Goal: Information Seeking & Learning: Check status

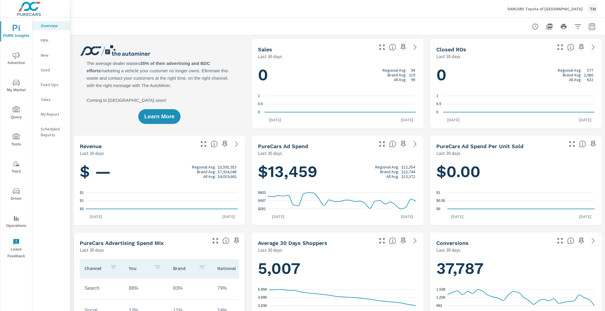
click at [16, 89] on span "My Market" at bounding box center [16, 86] width 28 height 14
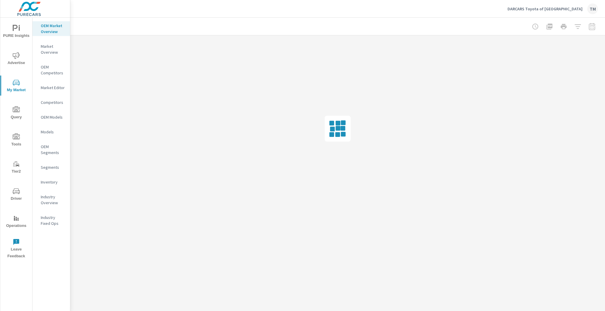
click at [59, 89] on p "Market Editor" at bounding box center [53, 88] width 25 height 6
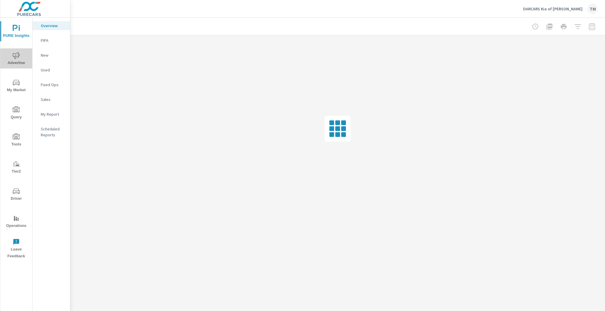
click at [18, 59] on icon "nav menu" at bounding box center [16, 55] width 7 height 7
click at [13, 84] on icon "nav menu" at bounding box center [16, 83] width 7 height 6
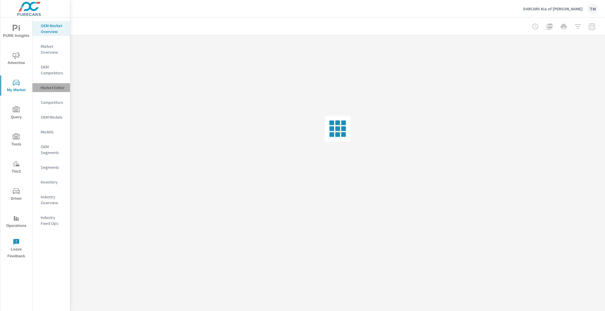
click at [48, 90] on p "Market Editor" at bounding box center [53, 88] width 25 height 6
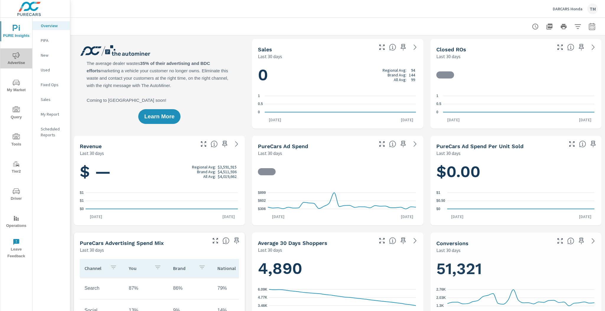
click at [20, 55] on span "Advertise" at bounding box center [16, 59] width 28 height 14
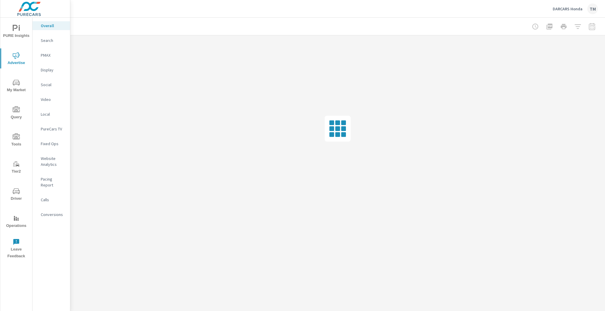
click at [19, 83] on icon "nav menu" at bounding box center [18, 83] width 1 height 1
click at [54, 88] on p "Market Editor" at bounding box center [53, 88] width 25 height 6
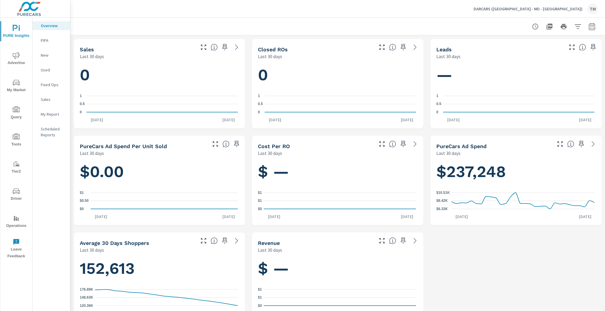
scroll to position [443, 0]
click at [574, 26] on icon "button" at bounding box center [577, 26] width 7 height 7
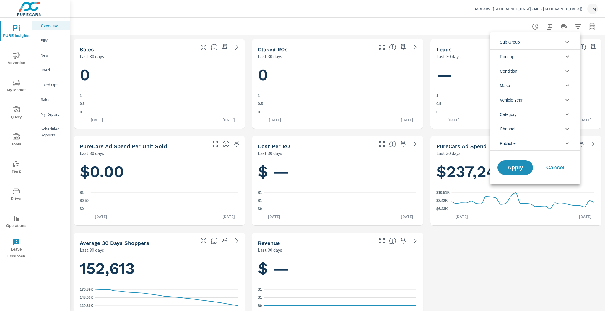
click at [528, 56] on li "Rooftop" at bounding box center [536, 56] width 90 height 14
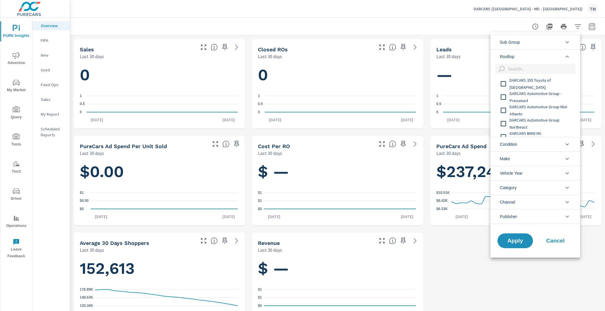
click at [528, 56] on li "Rooftop" at bounding box center [536, 56] width 90 height 14
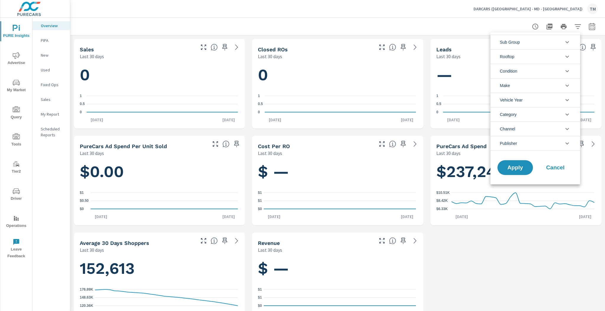
click at [528, 56] on li "Rooftop" at bounding box center [536, 56] width 90 height 14
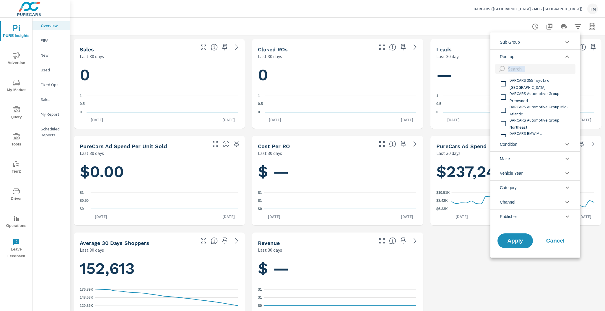
click at [522, 83] on span "DARCARS 355 Toyota of [GEOGRAPHIC_DATA]" at bounding box center [542, 84] width 65 height 14
click at [525, 93] on span "DARCARS Automotive Group - Preowned" at bounding box center [542, 97] width 65 height 14
click at [528, 106] on span "DARCARS Automotive Group Mid-Atlantic" at bounding box center [542, 110] width 65 height 14
click at [533, 120] on span "DARCARS Automotive Group Northeast" at bounding box center [542, 124] width 65 height 14
click at [531, 110] on span "DARCARS BMW Mt. [GEOGRAPHIC_DATA]" at bounding box center [542, 113] width 65 height 14
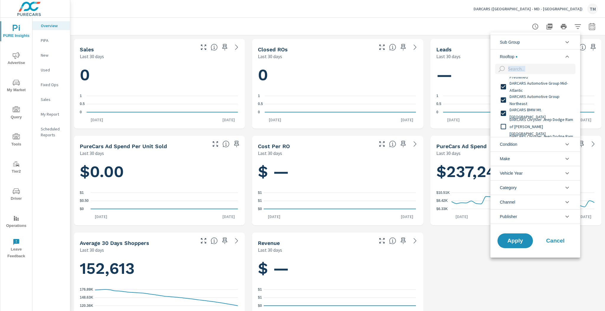
click at [530, 98] on span "DARCARS Automotive Group Northeast" at bounding box center [542, 100] width 65 height 14
click at [533, 107] on span "DARCARS Chrysler Jeep Dodge Ram of [PERSON_NAME][GEOGRAPHIC_DATA]" at bounding box center [542, 102] width 65 height 21
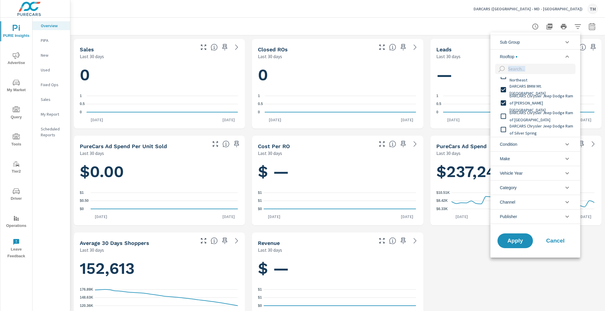
click at [531, 122] on span "DARCARS Chrysler Jeep Dodge Ram of [GEOGRAPHIC_DATA]" at bounding box center [542, 116] width 65 height 14
click at [532, 127] on span "DARCARS Chrysler Jeep Dodge Ram of Silver Spring" at bounding box center [542, 130] width 65 height 14
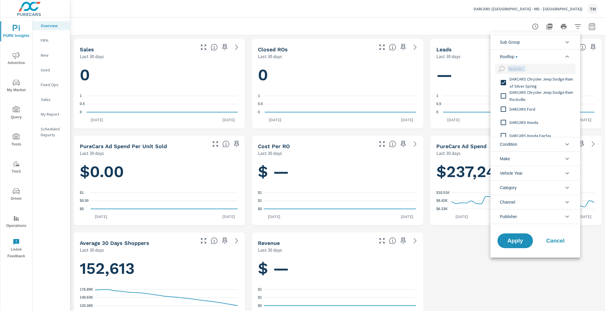
scroll to position [95, 0]
click at [528, 97] on span "DARCARS Chrysler Jeep Dodge Ram Rockville" at bounding box center [542, 96] width 65 height 14
click at [523, 117] on div "DARCARS Honda" at bounding box center [535, 122] width 89 height 13
click at [522, 108] on span "DARCARS Ford" at bounding box center [542, 109] width 65 height 7
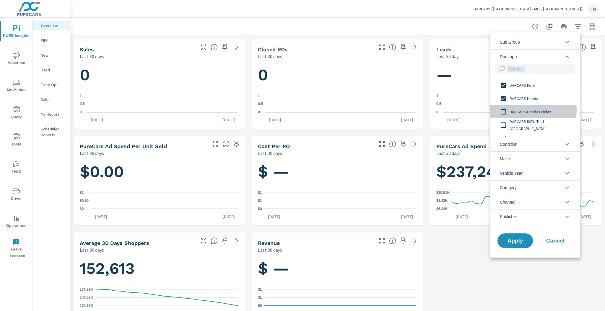
click at [527, 110] on span "DARCARS Honda Fairfax" at bounding box center [542, 111] width 65 height 7
click at [530, 123] on span "DARCARS INFINITI of [GEOGRAPHIC_DATA]" at bounding box center [542, 125] width 65 height 14
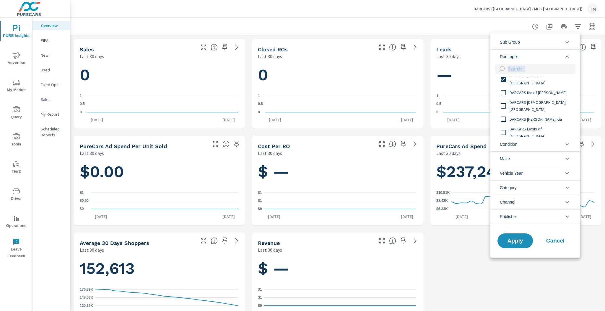
scroll to position [165, 0]
click at [530, 90] on span "DARCARS Kia of [PERSON_NAME]" at bounding box center [542, 91] width 65 height 7
click at [531, 107] on span "DARCARS [DEMOGRAPHIC_DATA][GEOGRAPHIC_DATA]" at bounding box center [542, 105] width 65 height 14
click at [535, 126] on div "DARCARS Lexus of [GEOGRAPHIC_DATA]" at bounding box center [535, 130] width 89 height 13
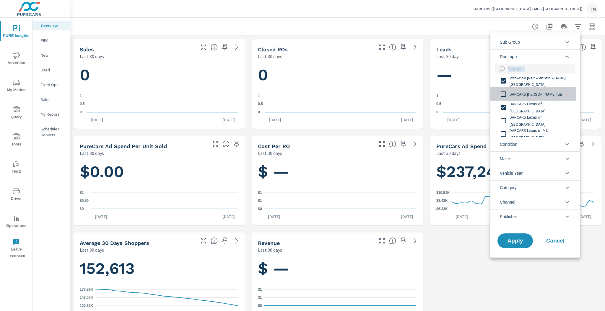
click at [507, 94] on input "filter options" at bounding box center [503, 94] width 12 height 12
click at [524, 98] on span "DARCARS Lexus of [GEOGRAPHIC_DATA]" at bounding box center [542, 97] width 65 height 14
click at [525, 112] on span "DARCARS Lexus of Mt. [GEOGRAPHIC_DATA]" at bounding box center [542, 110] width 65 height 14
click at [528, 122] on span "DARCARS Lexus of Silver Spring" at bounding box center [542, 123] width 65 height 7
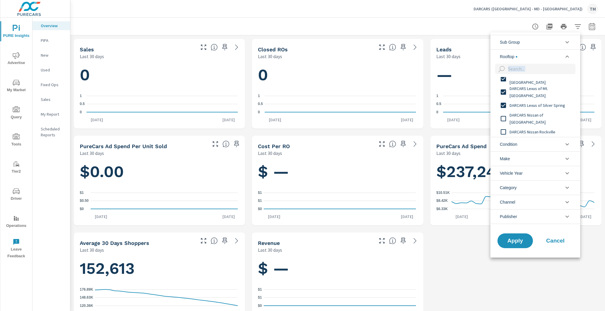
scroll to position [236, 0]
click at [534, 109] on div "DARCARS Nissan of [GEOGRAPHIC_DATA]" at bounding box center [535, 113] width 89 height 13
click at [536, 113] on span "DARCARS Nissan of [GEOGRAPHIC_DATA]" at bounding box center [542, 113] width 65 height 14
click at [539, 116] on span "DARCARS Nissan of [GEOGRAPHIC_DATA]" at bounding box center [542, 113] width 65 height 14
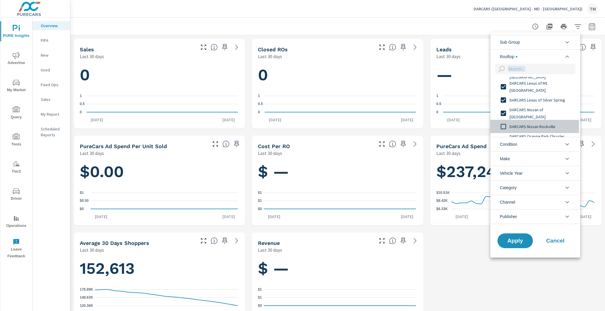
click at [541, 125] on span "DARCARS Nissan Rockville" at bounding box center [542, 126] width 65 height 7
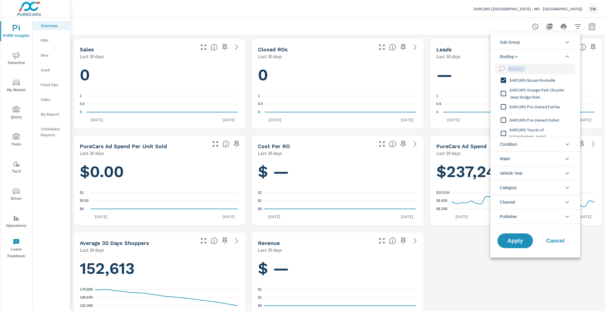
scroll to position [284, 0]
click at [529, 95] on span "DARCARS Orange Park Chrysler Jeep Dodge Ram" at bounding box center [542, 93] width 65 height 14
click at [533, 108] on span "DARCARS Pre-Owned Fairfax" at bounding box center [542, 106] width 65 height 7
click at [541, 121] on span "DARCARS Pre-Owned Outlet" at bounding box center [542, 119] width 65 height 7
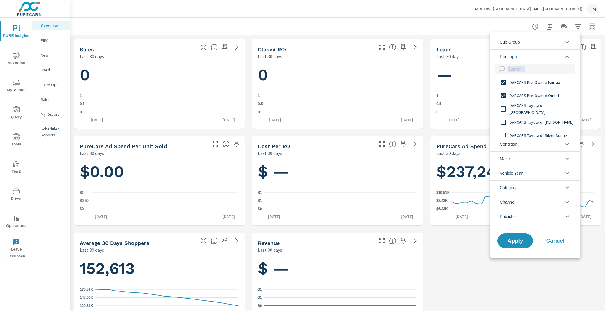
click at [534, 108] on span "DARCARS Toyota of [GEOGRAPHIC_DATA]" at bounding box center [542, 109] width 65 height 14
click at [540, 124] on span "DARCARS Toyota of [PERSON_NAME]" at bounding box center [542, 122] width 65 height 7
click at [535, 111] on span "DARCARS Toyota of Silver Spring" at bounding box center [542, 111] width 65 height 7
click at [541, 123] on span "DARCARS Used Car & Service Center [PERSON_NAME]" at bounding box center [542, 125] width 65 height 14
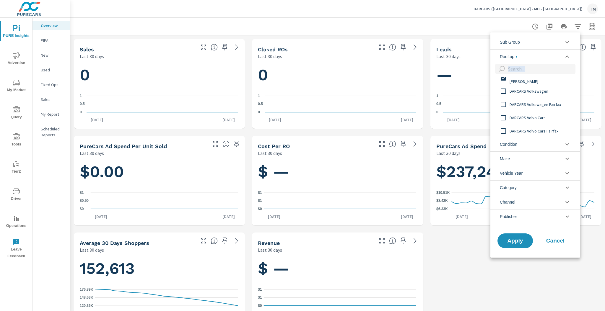
click at [531, 95] on div "DARCARS Volkswagen" at bounding box center [535, 91] width 89 height 13
click at [535, 105] on span "DARCARS Volkswagen Fairfax" at bounding box center [542, 104] width 65 height 7
click at [539, 119] on span "DARCARS Volvo Cars" at bounding box center [542, 117] width 65 height 7
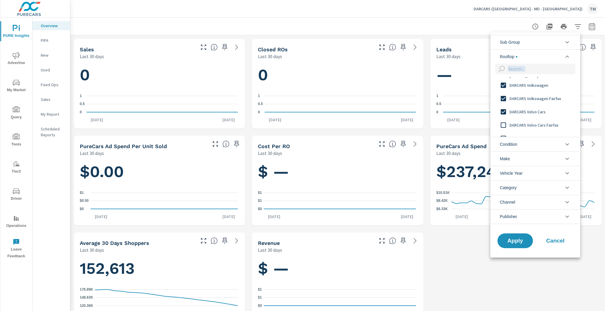
scroll to position [402, 0]
click at [538, 109] on span "DARCARS Volvo Cars Fairfax" at bounding box center [542, 107] width 65 height 7
click at [541, 121] on span "DARCARS Waldorf Chrysler Jeep" at bounding box center [542, 120] width 65 height 7
click at [543, 121] on span "DARCARS Waldorf Chrysler Jeep" at bounding box center [542, 120] width 65 height 7
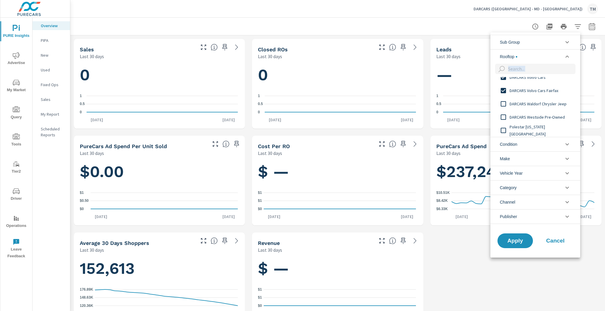
click at [542, 118] on span "DARCARS Westside Pre-Owned" at bounding box center [542, 117] width 65 height 7
click at [541, 128] on span "Polestar [US_STATE][GEOGRAPHIC_DATA]" at bounding box center [542, 131] width 65 height 14
click at [542, 128] on span "Polestar [US_STATE][GEOGRAPHIC_DATA]" at bounding box center [542, 131] width 65 height 14
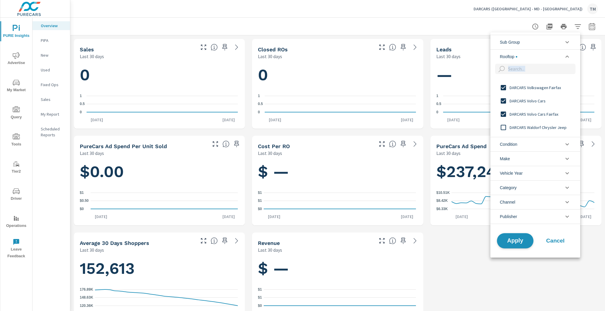
click at [515, 238] on span "Apply" at bounding box center [515, 241] width 24 height 6
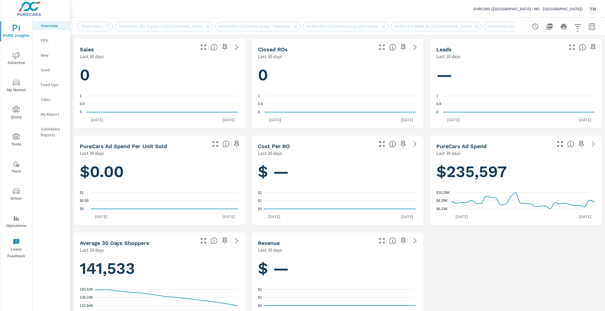
scroll to position [434, 0]
click at [19, 55] on icon "nav menu" at bounding box center [16, 55] width 7 height 7
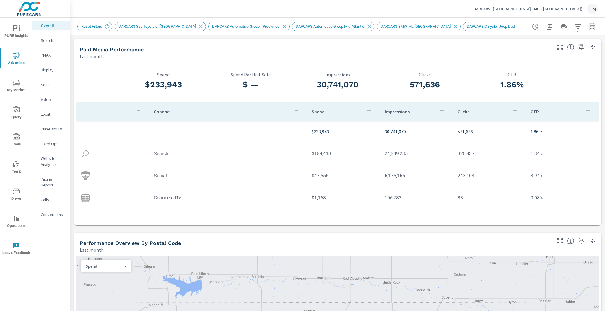
click at [574, 27] on icon "button" at bounding box center [577, 26] width 7 height 7
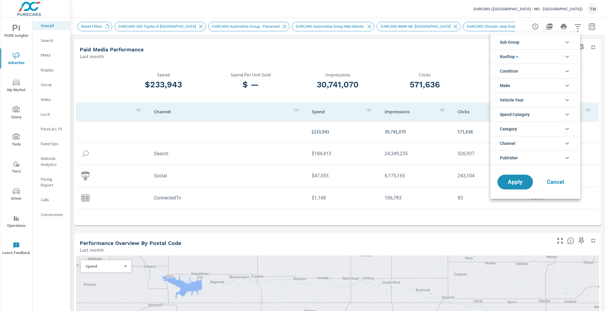
scroll to position [33, 0]
click at [531, 62] on li "Rooftop" at bounding box center [536, 56] width 90 height 14
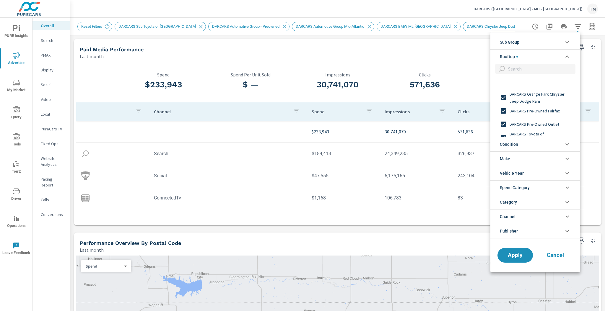
scroll to position [277, 0]
click at [567, 43] on icon "filter options" at bounding box center [568, 42] width 4 height 2
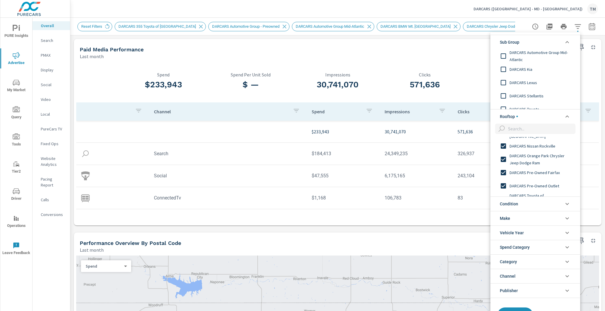
click at [568, 41] on icon "filter options" at bounding box center [567, 42] width 7 height 7
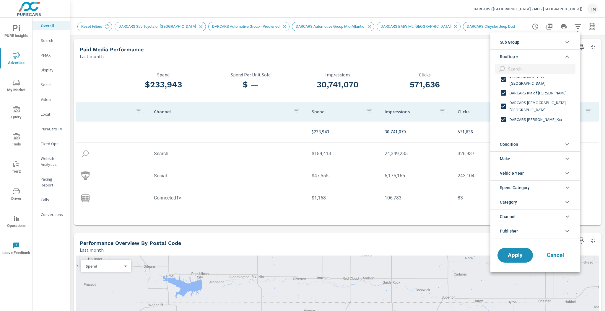
scroll to position [135, 0]
click at [569, 56] on icon "filter options" at bounding box center [567, 56] width 7 height 7
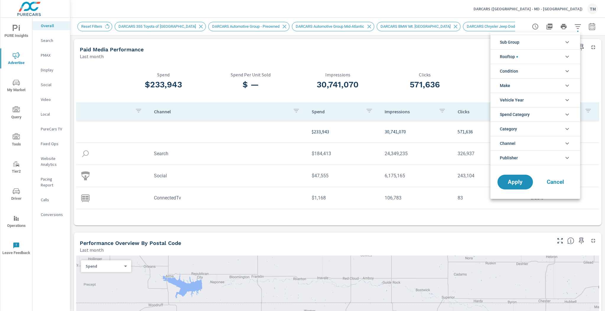
click at [589, 23] on div at bounding box center [302, 155] width 605 height 311
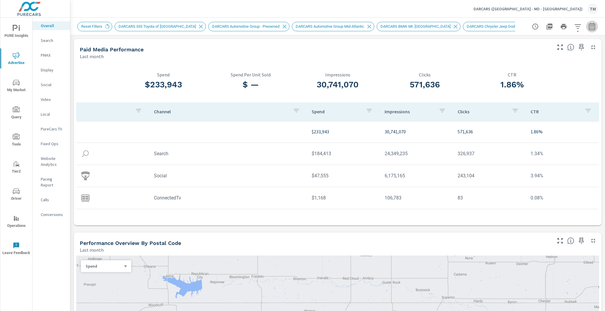
click at [590, 28] on icon "button" at bounding box center [592, 27] width 4 height 2
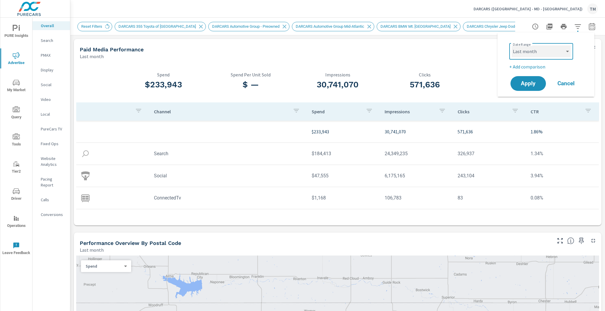
click at [557, 53] on select "Custom [DATE] Last week Last 7 days Last 14 days Last 30 days Last 45 days Last…" at bounding box center [541, 52] width 59 height 12
click at [512, 46] on select "Custom [DATE] Last week Last 7 days Last 14 days Last 30 days Last 45 days Last…" at bounding box center [541, 52] width 59 height 12
select select "Last 30 days"
click at [532, 71] on div "Date Range Custom [DATE] Last week Last 7 days Last 14 days Last 30 days Last 4…" at bounding box center [546, 64] width 83 height 55
click at [532, 66] on p "+ Add comparison" at bounding box center [547, 66] width 76 height 7
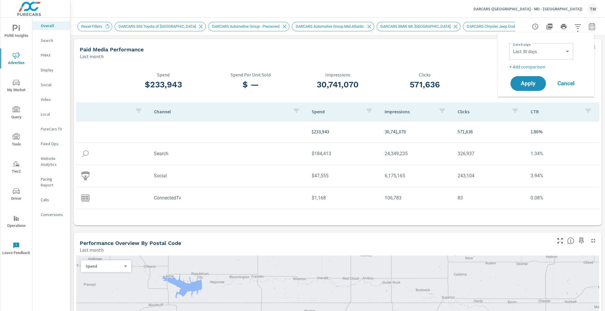
select select "Previous period"
click at [534, 103] on span "Apply" at bounding box center [528, 101] width 24 height 6
